Goal: Information Seeking & Learning: Find contact information

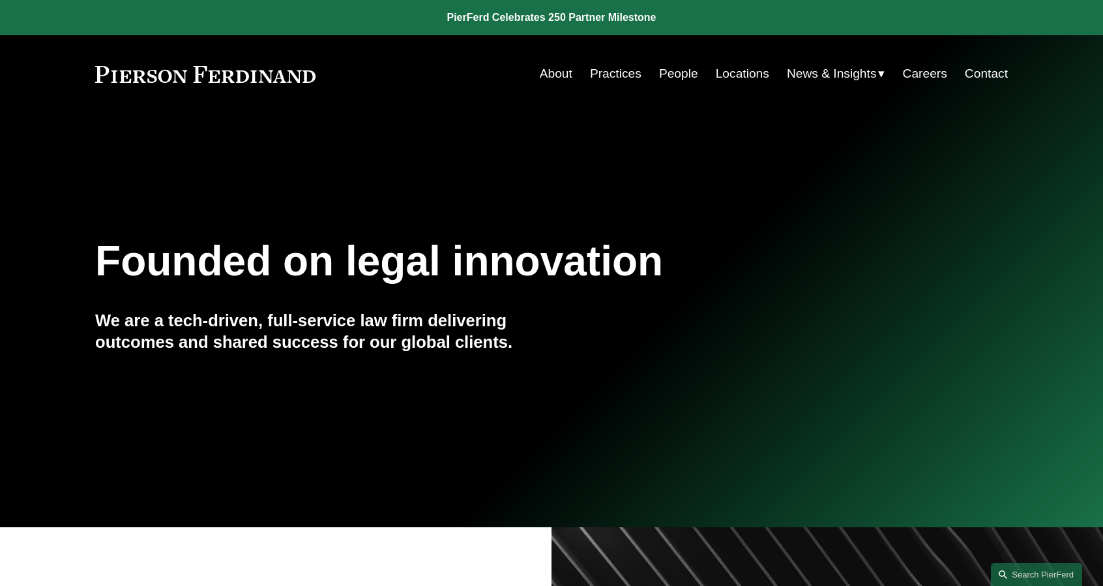
click at [683, 75] on link "People" at bounding box center [678, 73] width 39 height 25
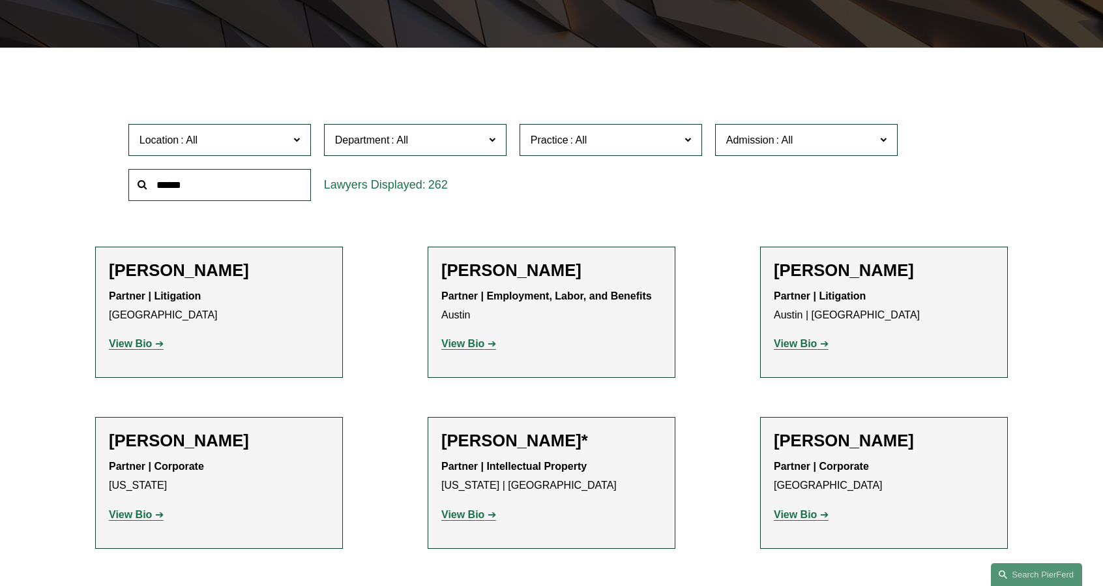
scroll to position [457, 0]
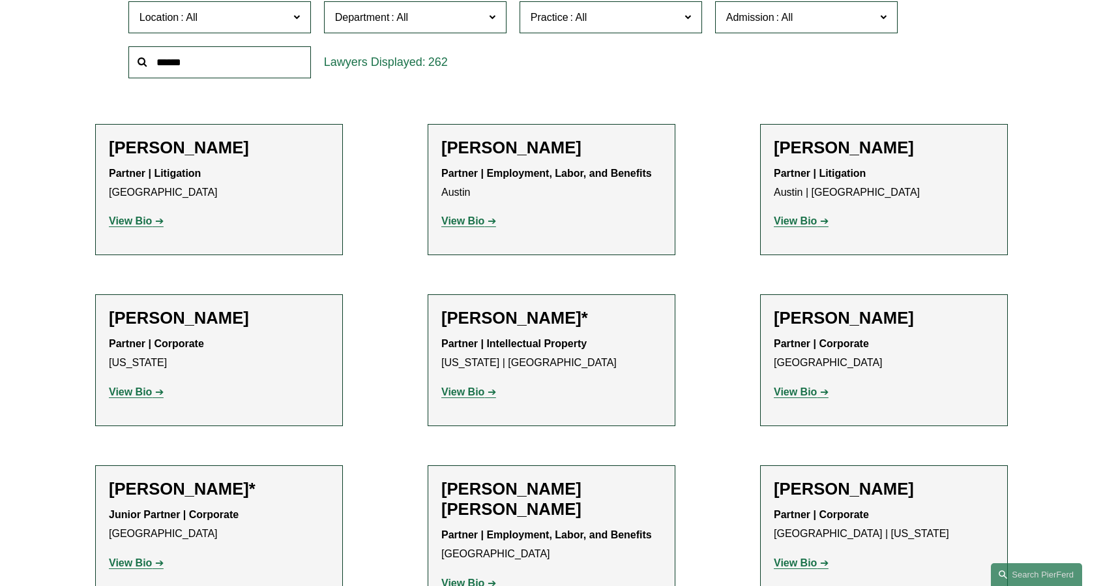
click at [232, 63] on input "text" at bounding box center [219, 62] width 183 height 32
type input "*"
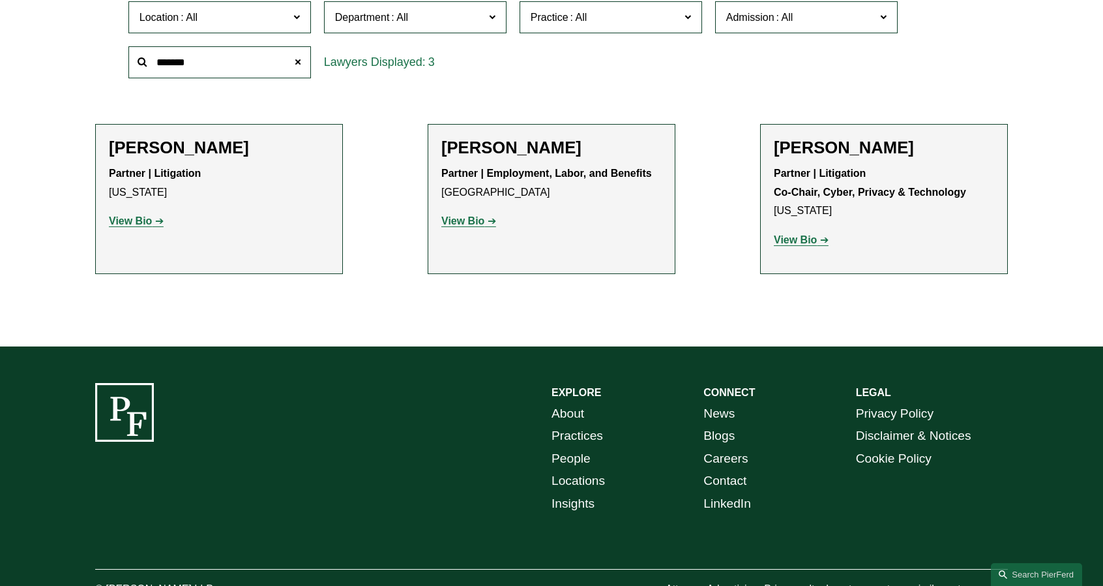
type input "*******"
click at [797, 245] on strong "View Bio" at bounding box center [795, 239] width 43 height 11
drag, startPoint x: 200, startPoint y: 59, endPoint x: 68, endPoint y: 55, distance: 131.8
click at [68, 55] on ul "Filter Location All Atlanta Austin Bellevue Boston Charlotte Chicago Cincinnati…" at bounding box center [552, 134] width 980 height 357
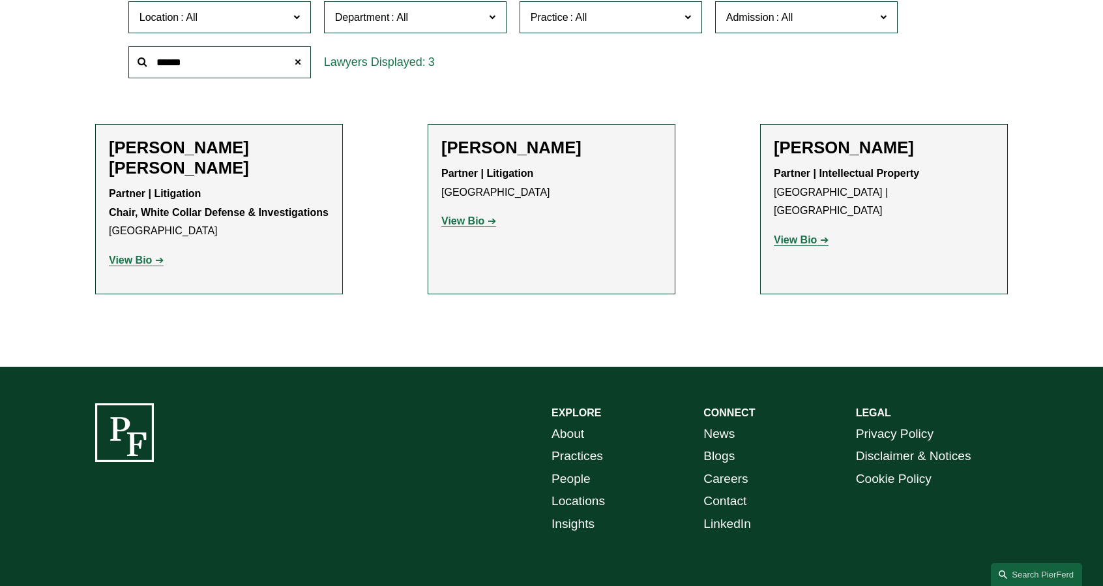
type input "******"
click at [477, 221] on strong "View Bio" at bounding box center [463, 220] width 43 height 11
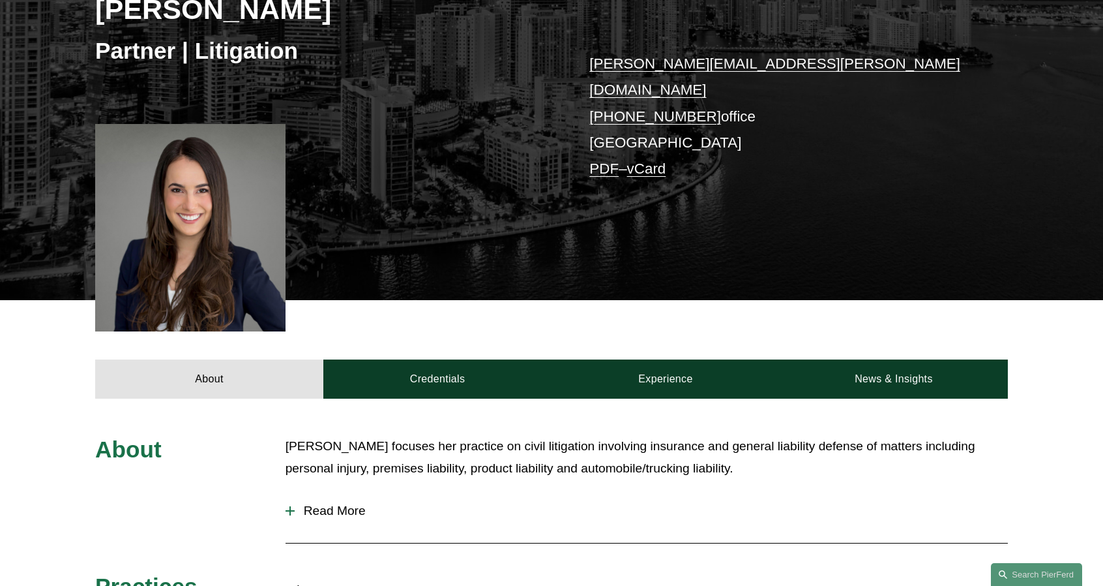
scroll to position [261, 0]
